Goal: Task Accomplishment & Management: Manage account settings

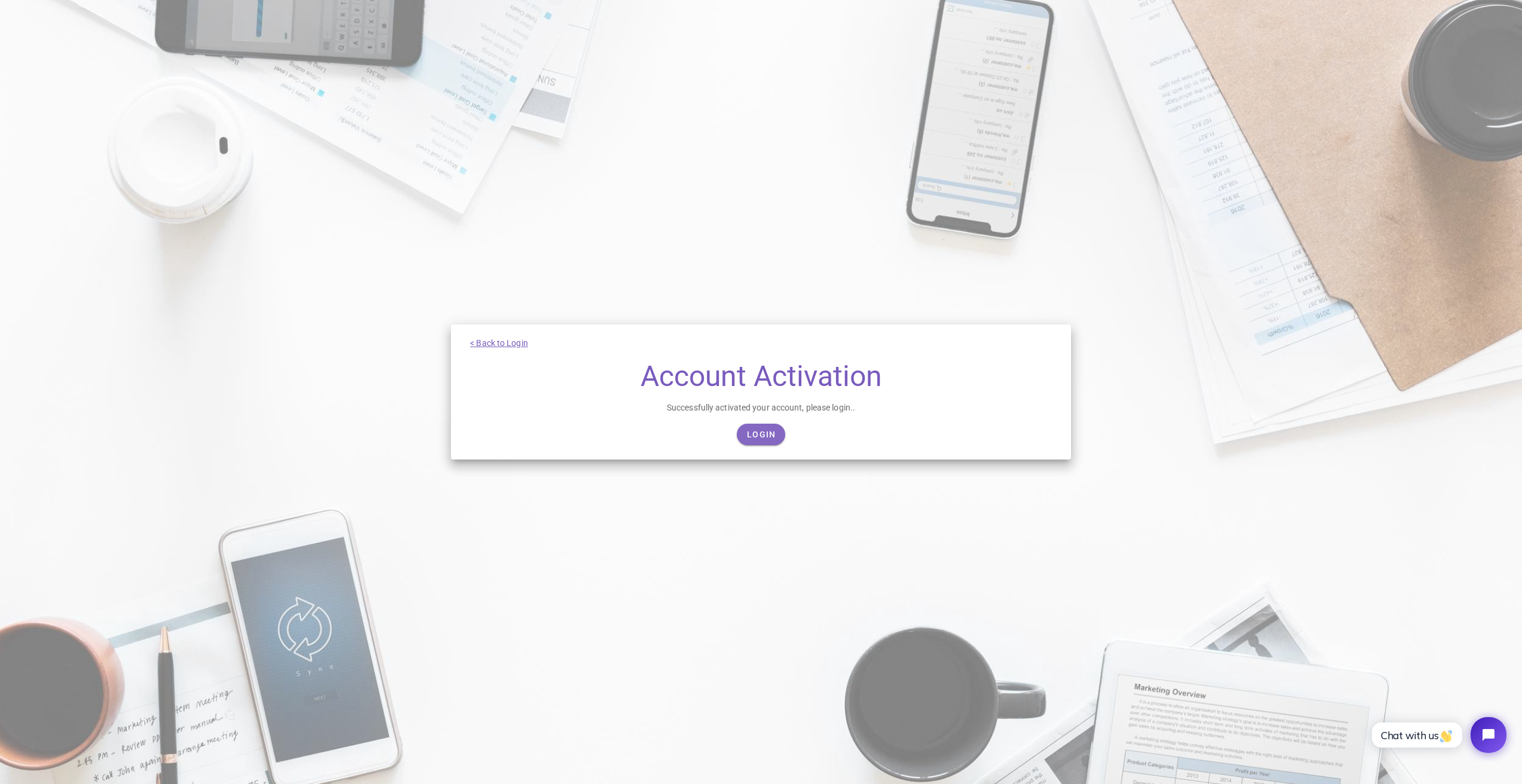
click at [759, 434] on span "Login" at bounding box center [761, 434] width 30 height 9
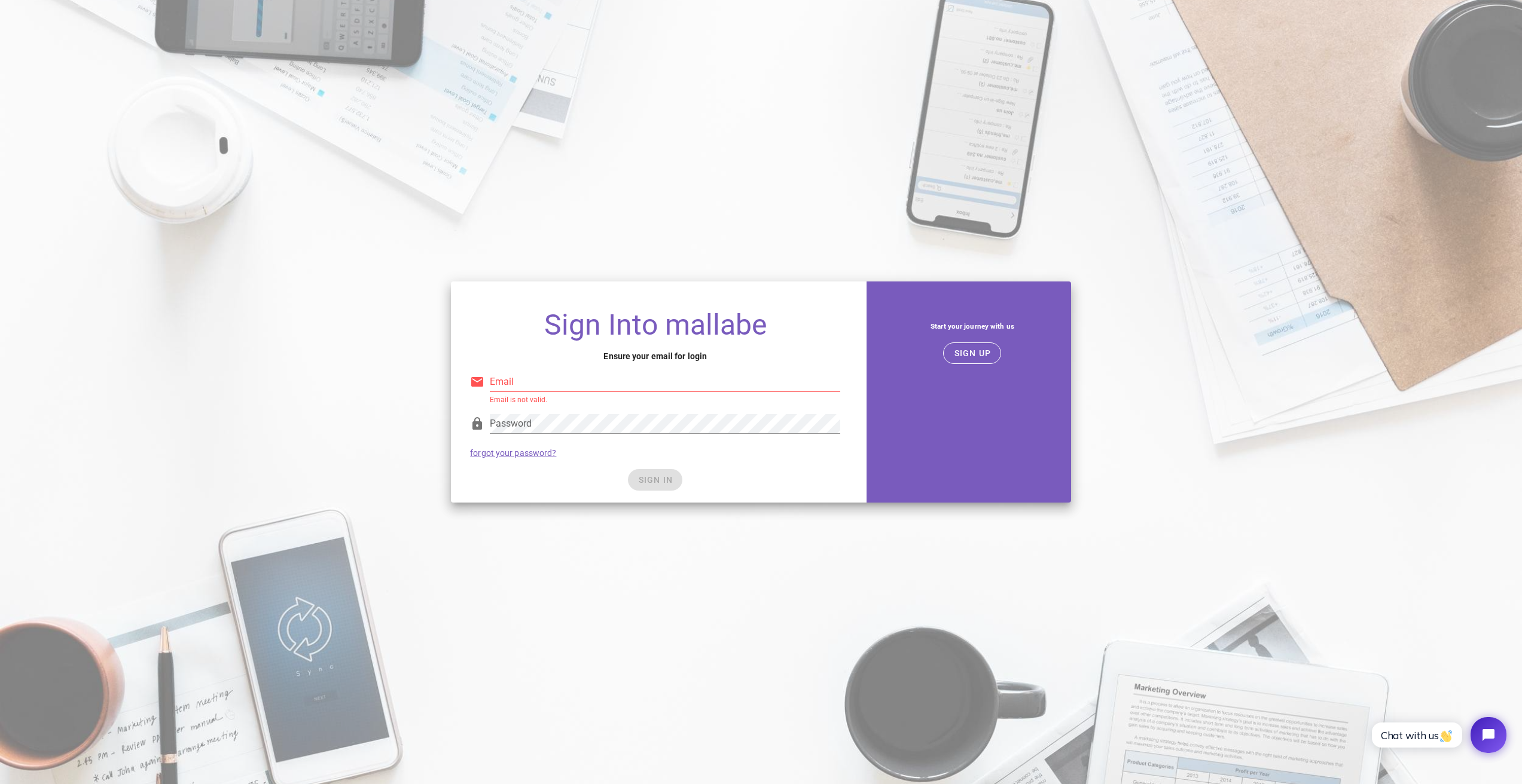
type input "submenu.lovely2f@icloud.com"
click at [663, 473] on button "SIGN IN" at bounding box center [654, 480] width 54 height 21
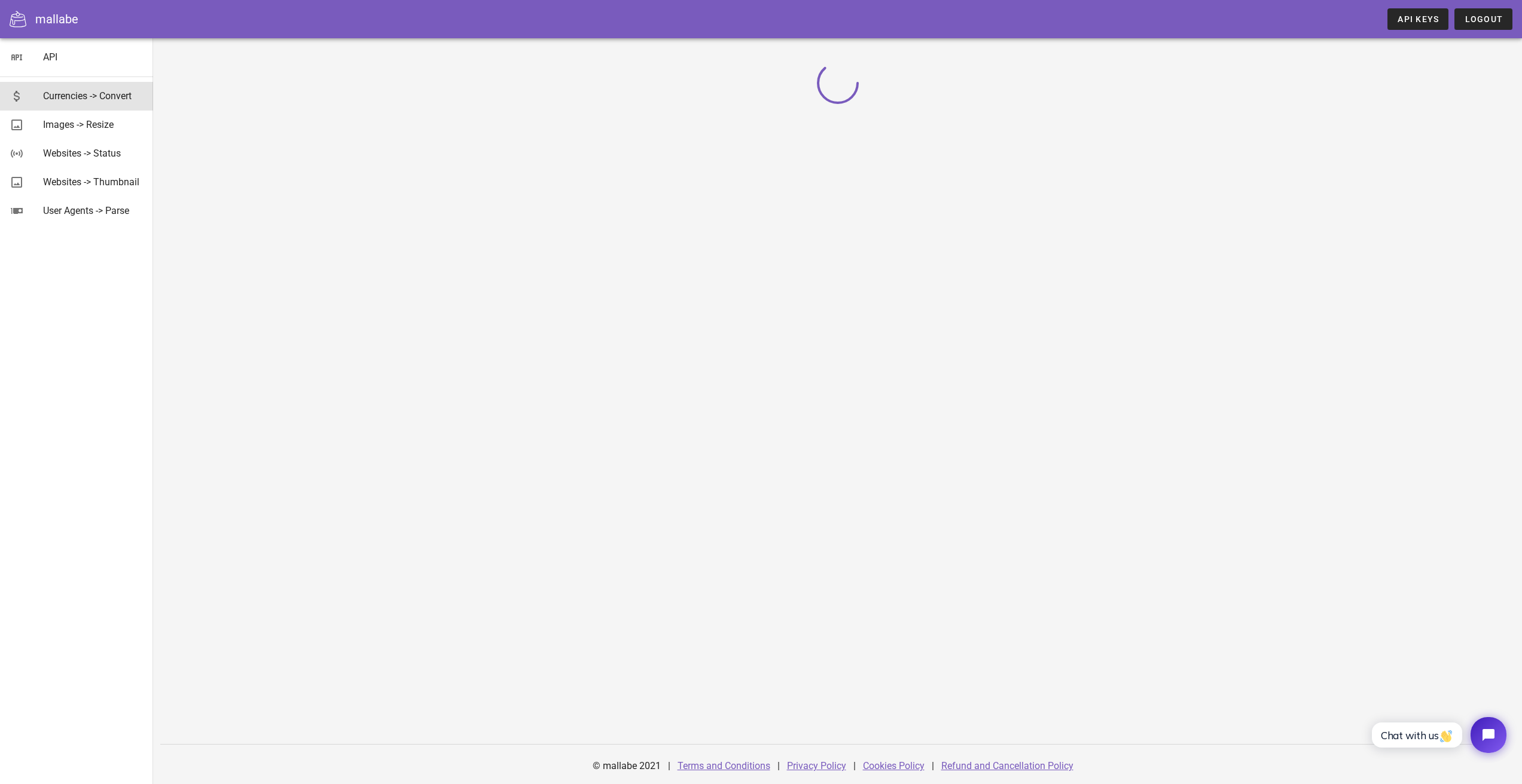
click at [67, 101] on div "Currencies -> Convert" at bounding box center [93, 95] width 101 height 11
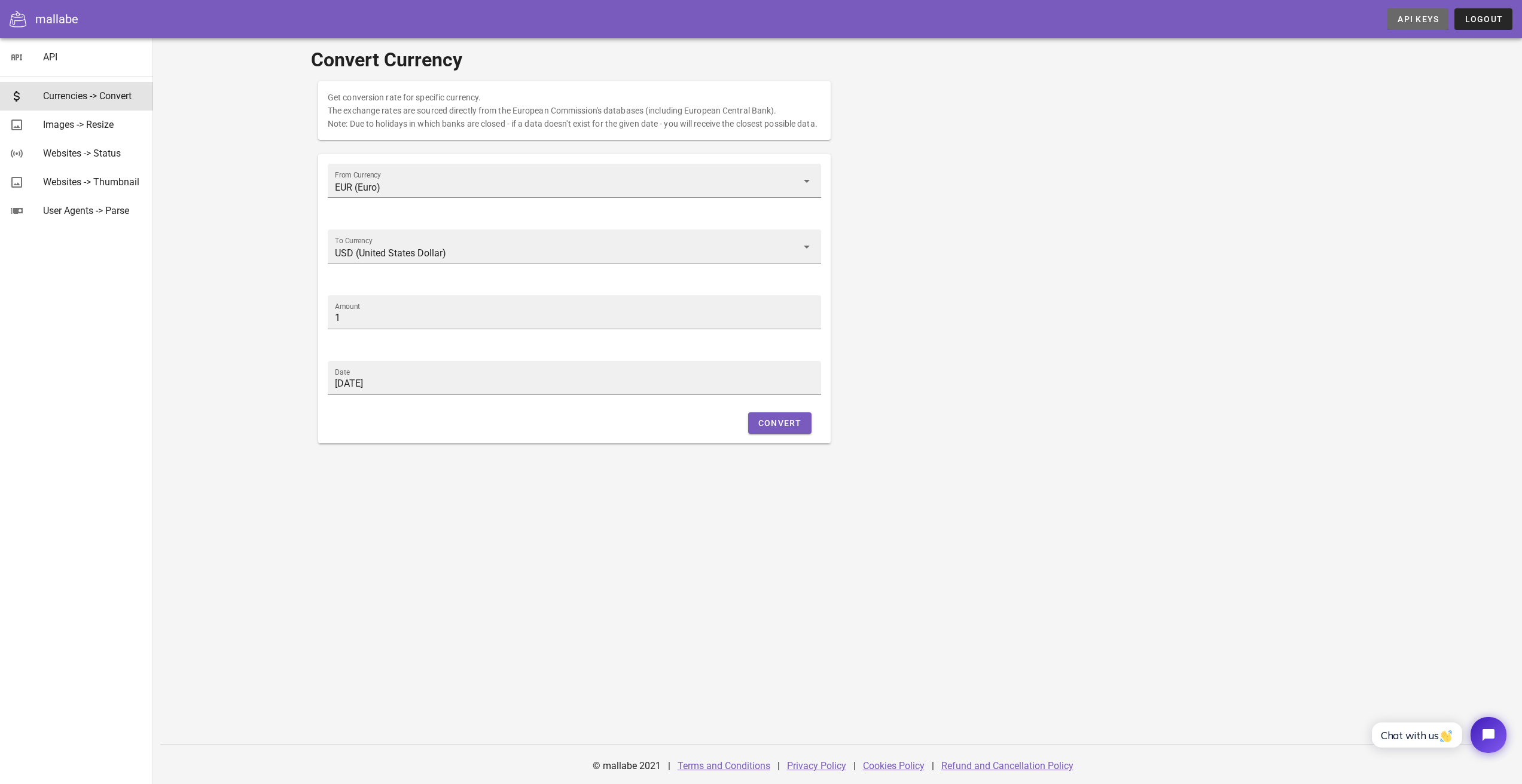
click at [1410, 23] on span "API Keys" at bounding box center [1418, 19] width 42 height 9
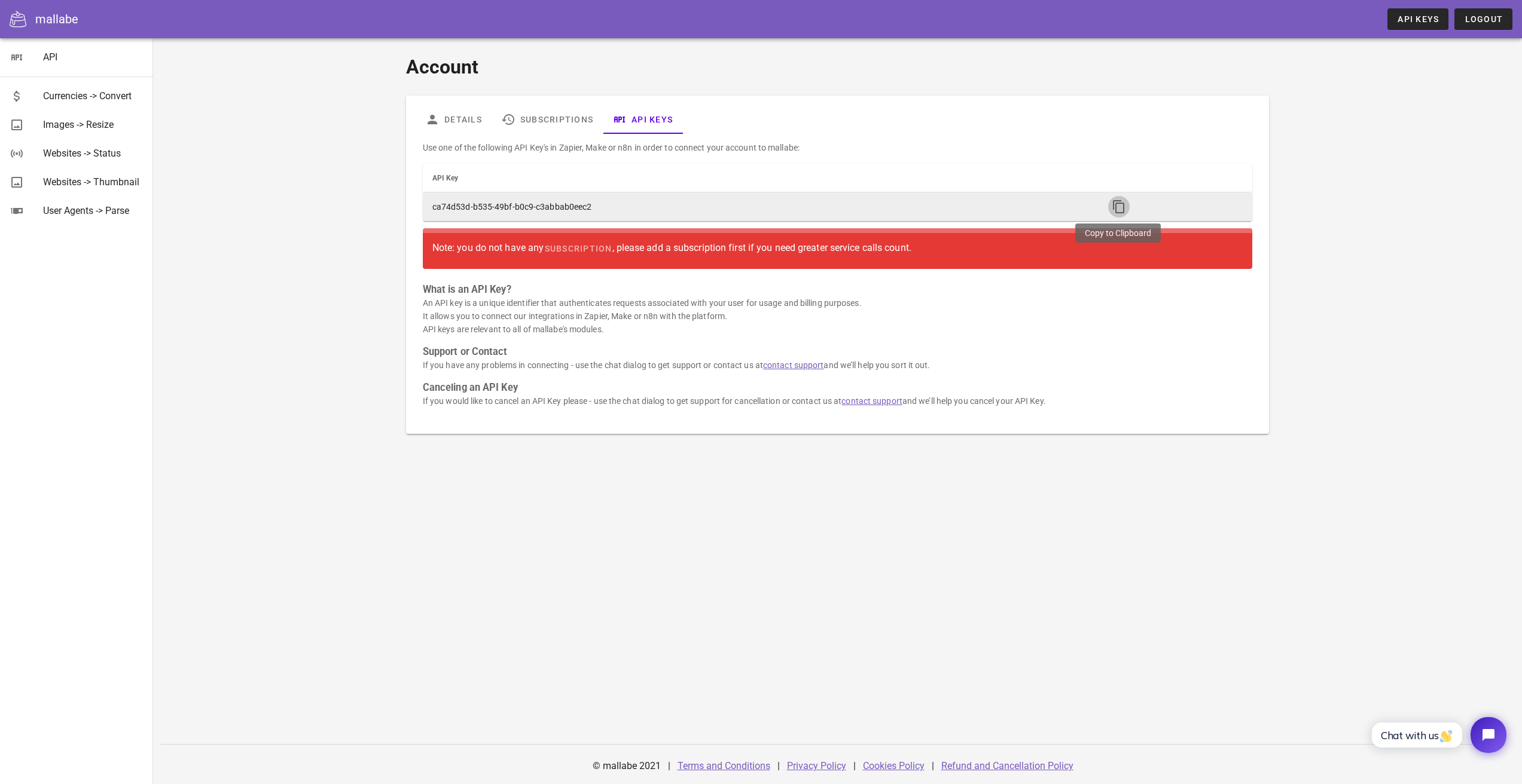
click at [1112, 206] on icon "button" at bounding box center [1119, 206] width 15 height 15
